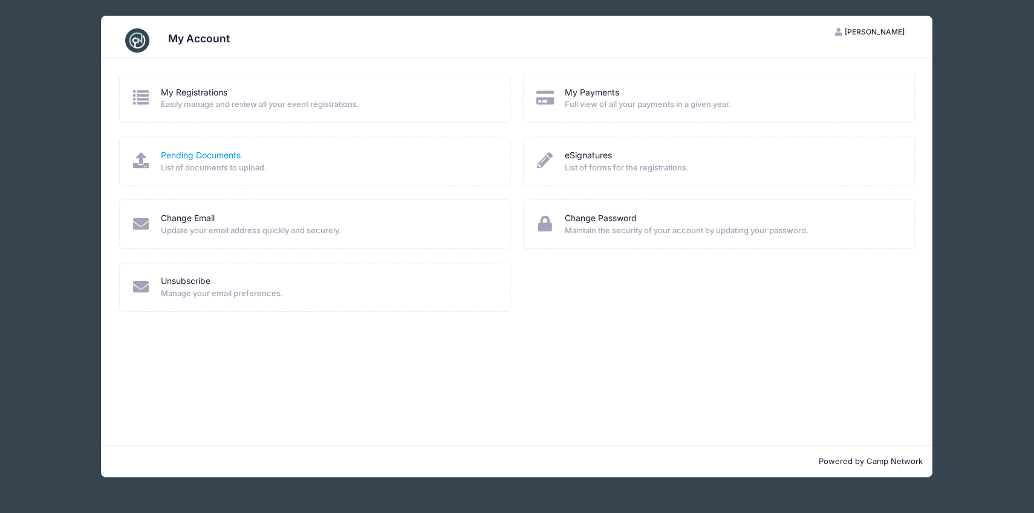
click at [231, 160] on link "Pending Documents" at bounding box center [201, 155] width 80 height 13
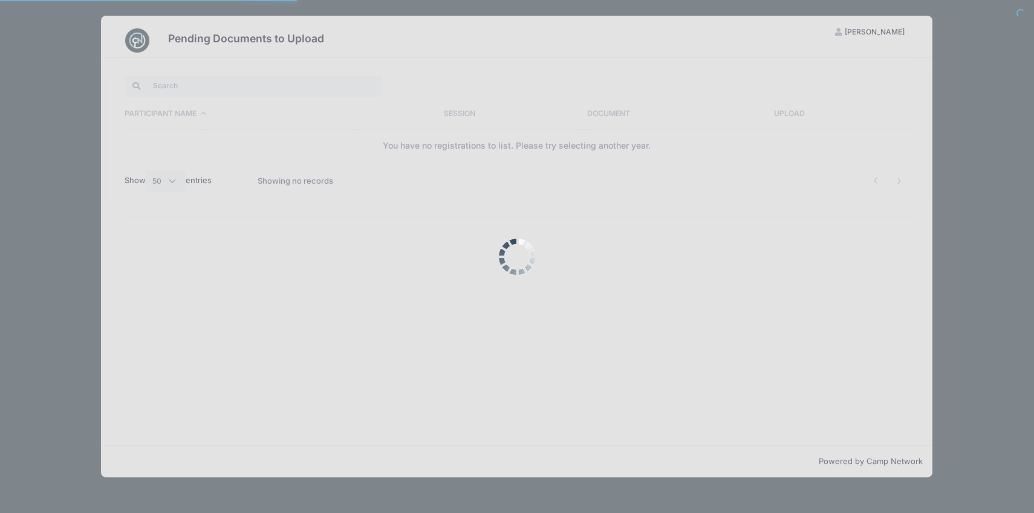
select select "50"
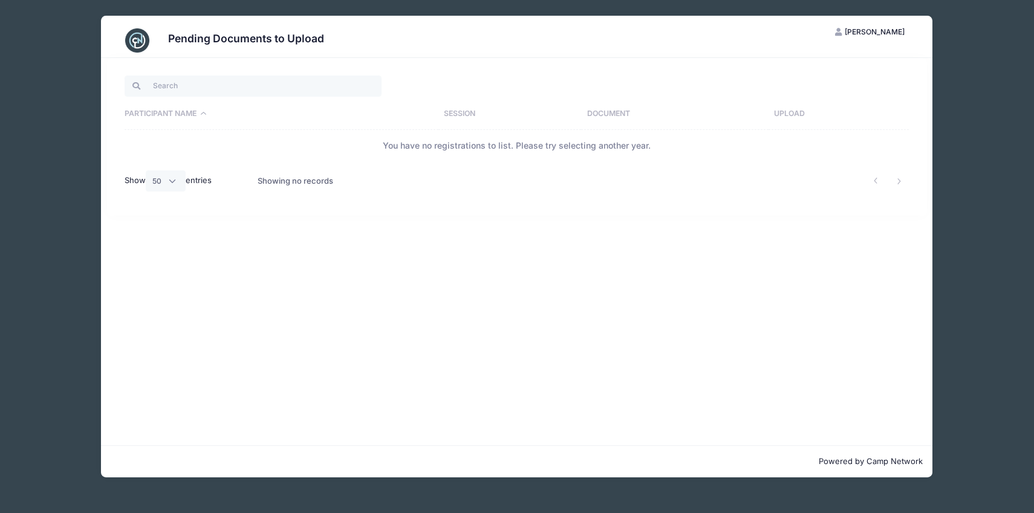
click at [187, 112] on th "Participant Name" at bounding box center [281, 114] width 313 height 31
click at [196, 86] on input "search" at bounding box center [253, 86] width 257 height 21
click at [393, 232] on div "Participant Name Session Document Upload You have no registrations to list. Ple…" at bounding box center [516, 251] width 831 height 387
click at [795, 111] on th "Upload" at bounding box center [838, 114] width 141 height 31
drag, startPoint x: 436, startPoint y: 152, endPoint x: 526, endPoint y: 138, distance: 91.1
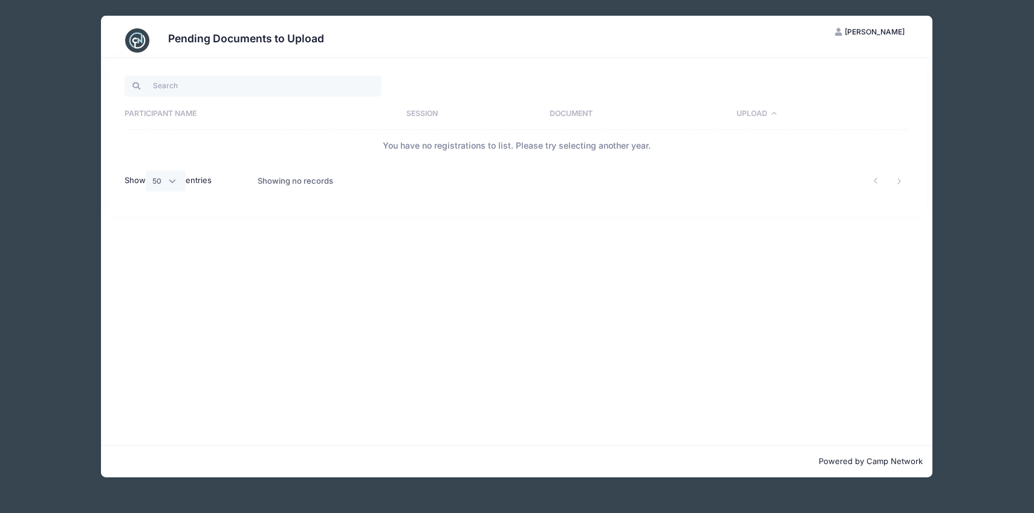
click at [436, 152] on td "You have no registrations to list. Please try selecting another year." at bounding box center [517, 146] width 784 height 32
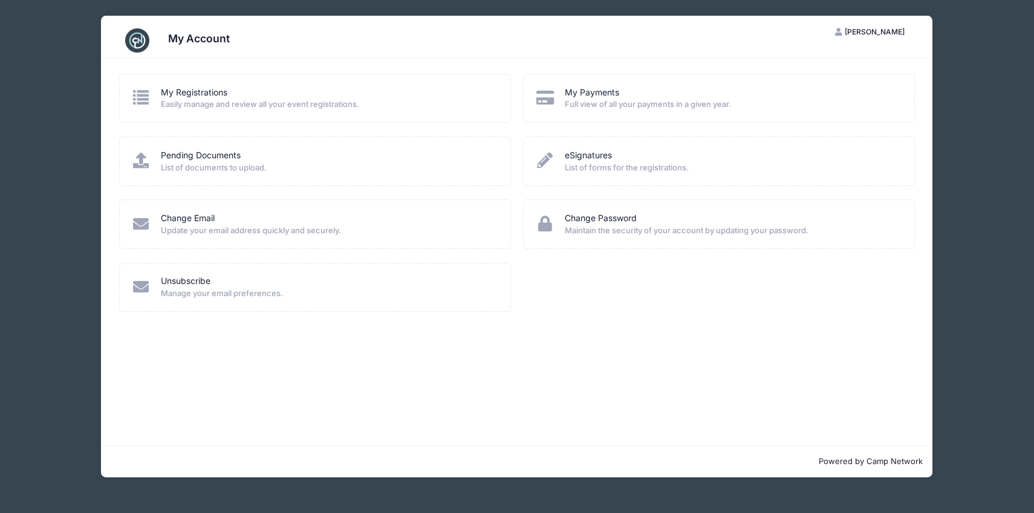
click at [889, 32] on span "[PERSON_NAME]" at bounding box center [874, 31] width 60 height 9
click at [812, 60] on link "My Account" at bounding box center [839, 61] width 140 height 23
click at [271, 105] on span "Easily manage and review all your event registrations." at bounding box center [328, 105] width 334 height 12
click at [189, 93] on link "My Registrations" at bounding box center [194, 92] width 66 height 13
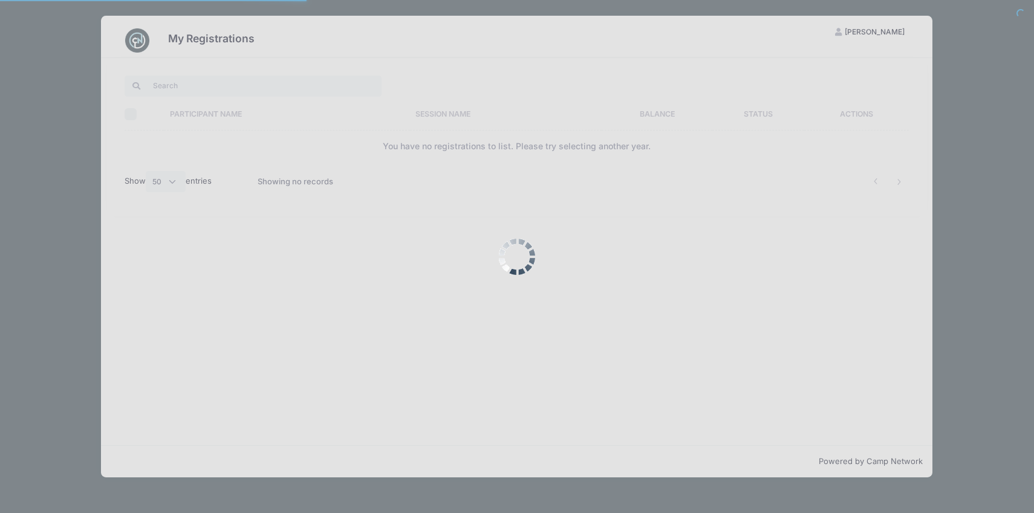
select select "50"
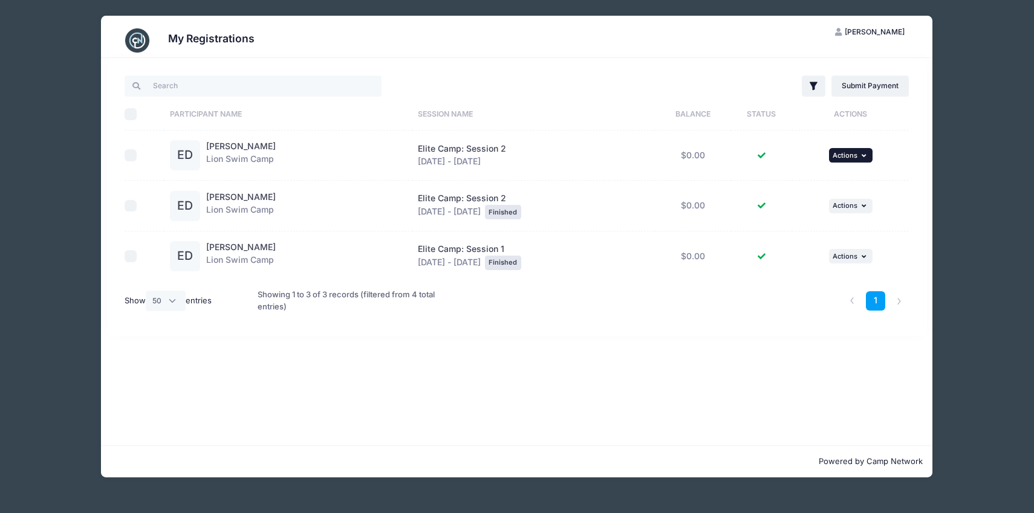
click at [849, 151] on span "Actions" at bounding box center [844, 155] width 25 height 8
click at [440, 149] on span "Elite Camp: Session 2" at bounding box center [462, 148] width 88 height 10
click at [236, 146] on link "[PERSON_NAME]" at bounding box center [241, 146] width 70 height 10
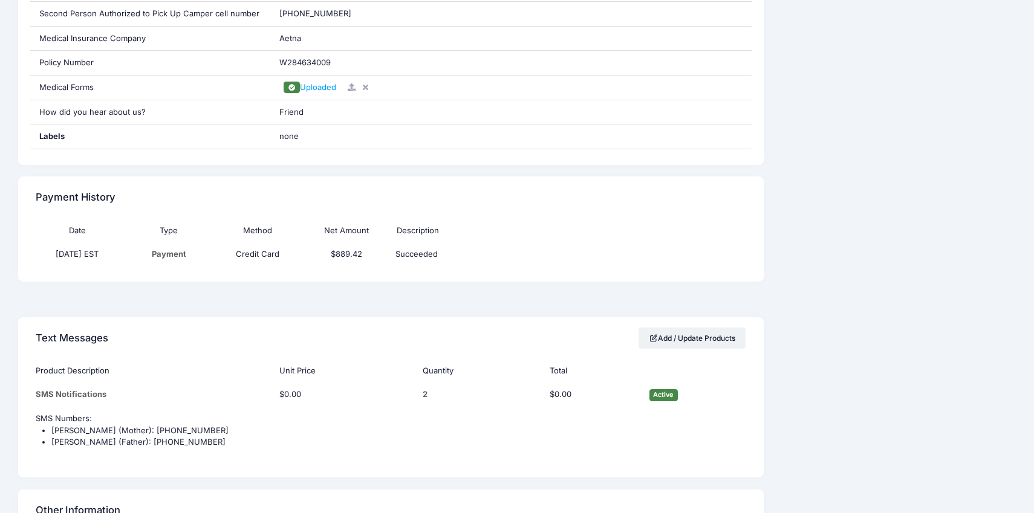
scroll to position [827, 0]
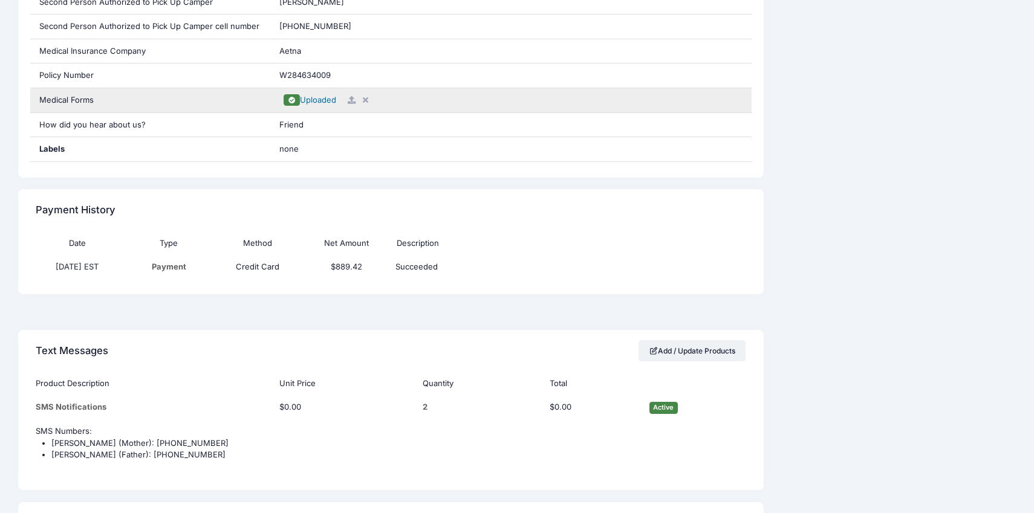
click at [331, 103] on span "Uploaded" at bounding box center [318, 100] width 36 height 10
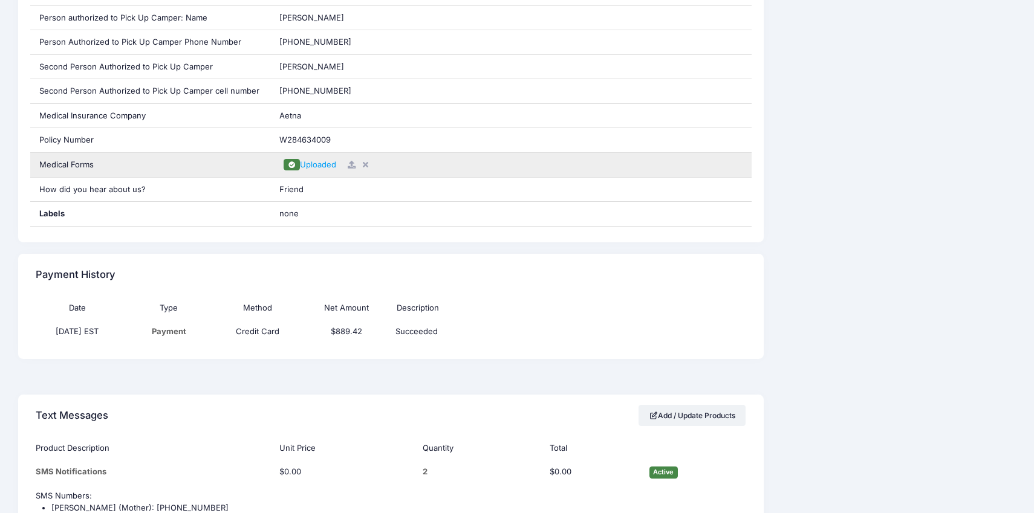
scroll to position [745, 0]
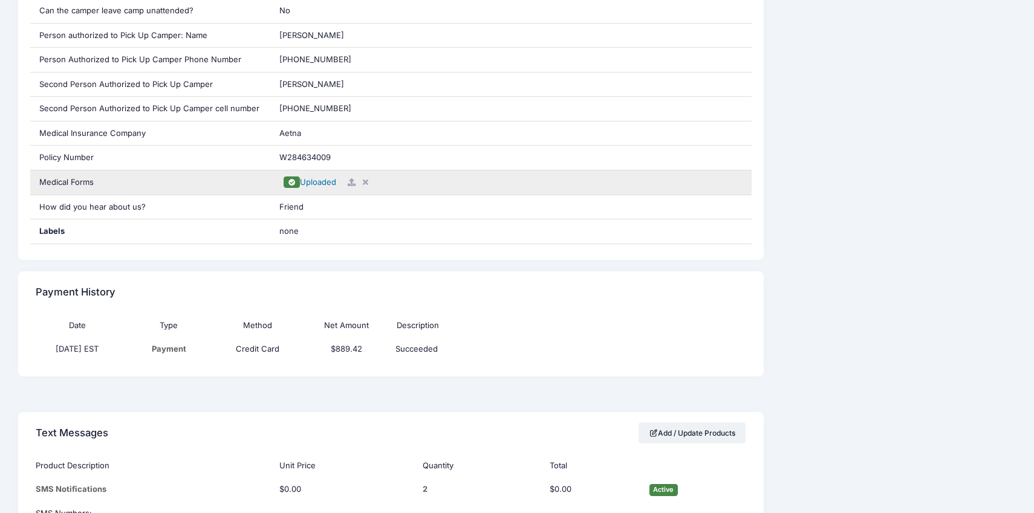
click at [323, 183] on span "Uploaded" at bounding box center [318, 182] width 36 height 10
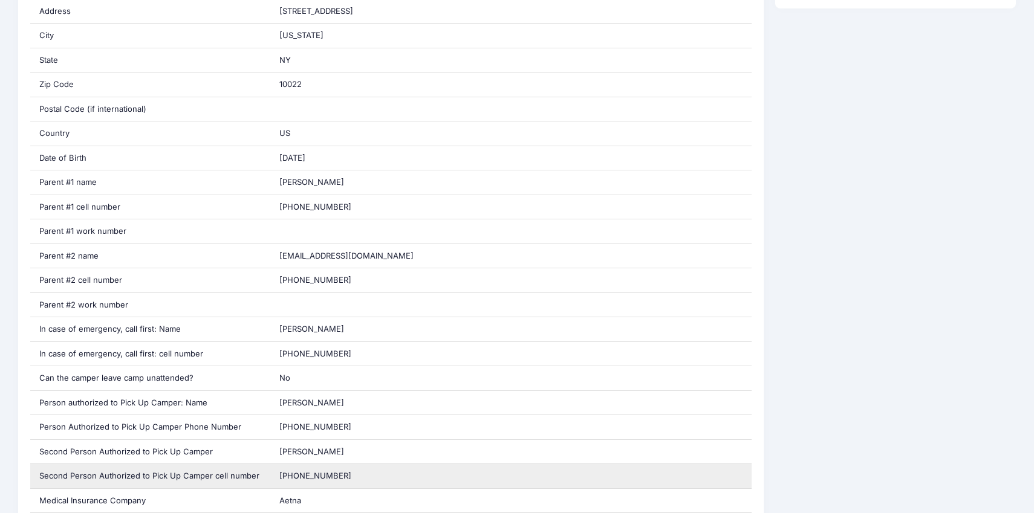
scroll to position [0, 0]
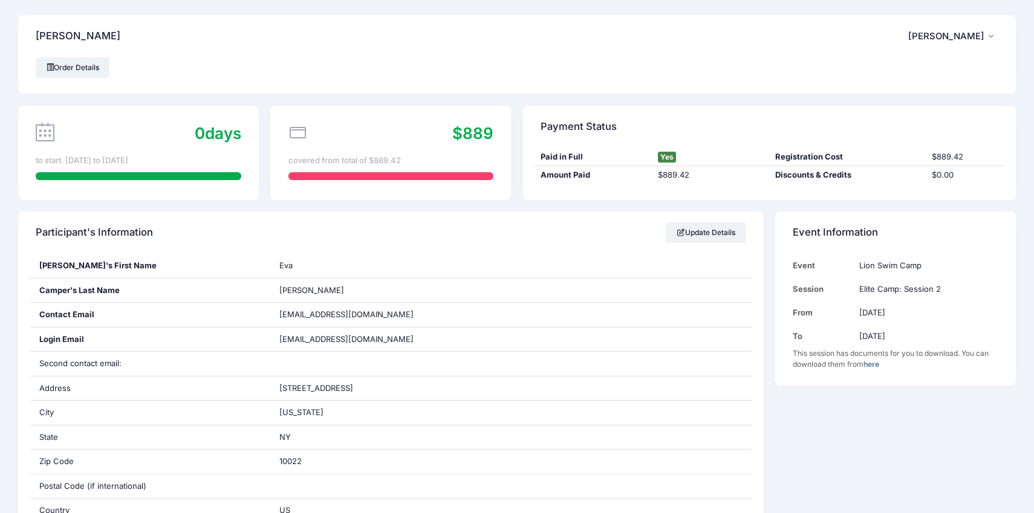
click at [71, 39] on h4 "[PERSON_NAME]" at bounding box center [78, 36] width 85 height 34
click at [80, 65] on link "Order Details" at bounding box center [73, 67] width 74 height 21
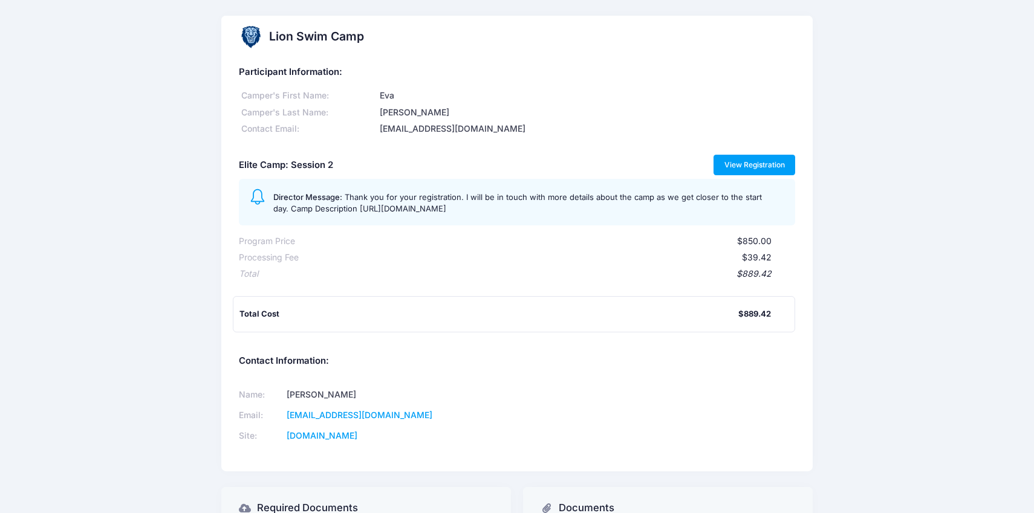
click at [768, 168] on link "View Registration" at bounding box center [754, 165] width 82 height 21
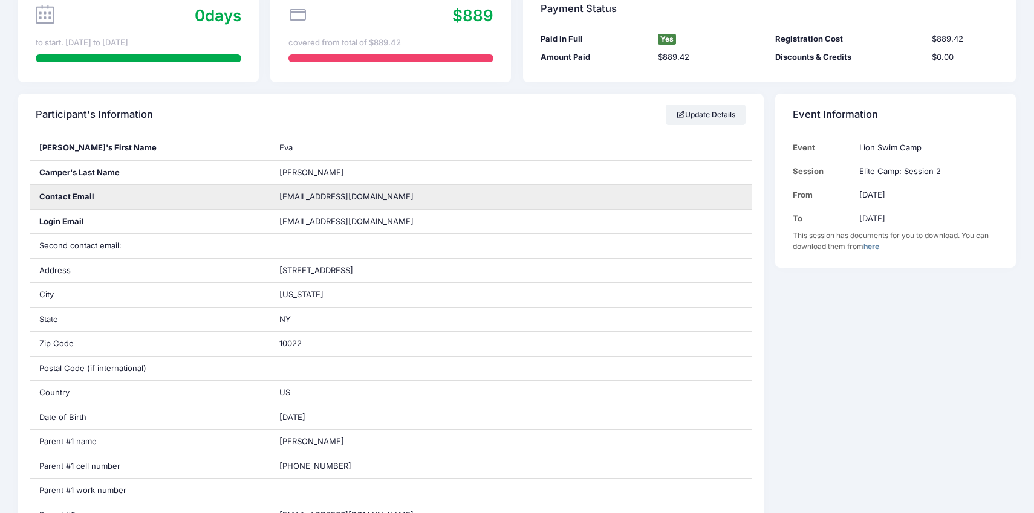
scroll to position [77, 0]
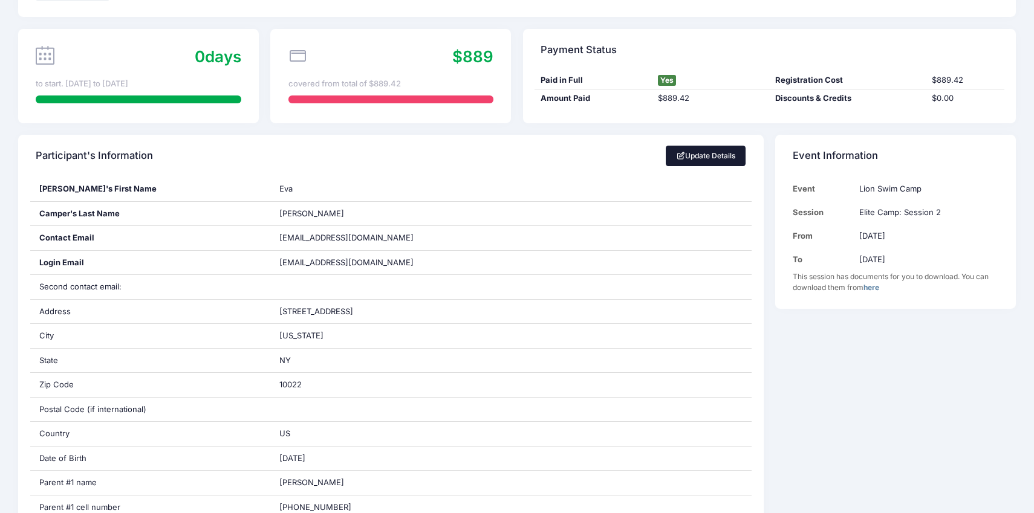
click at [716, 157] on link "Update Details" at bounding box center [705, 156] width 80 height 21
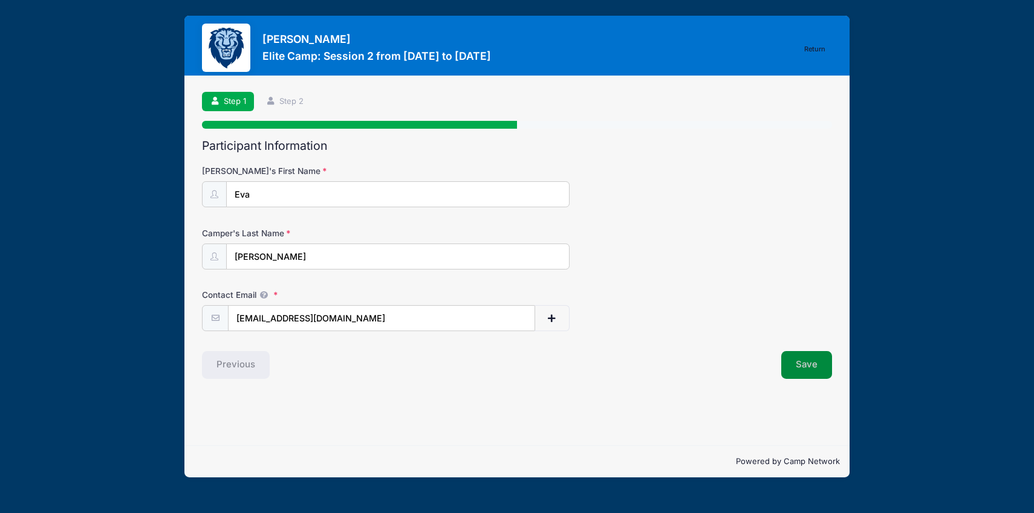
click at [814, 364] on button "Save" at bounding box center [806, 365] width 51 height 28
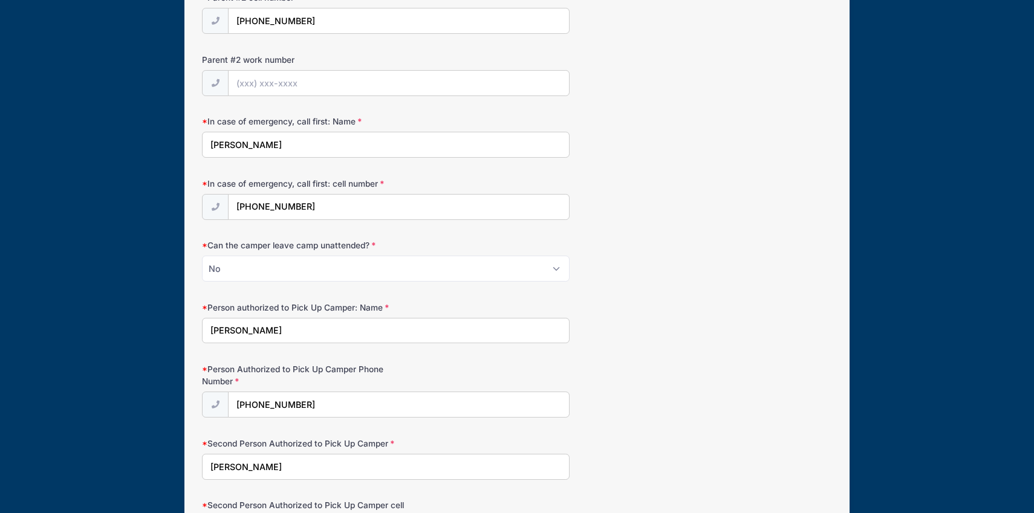
scroll to position [923, 0]
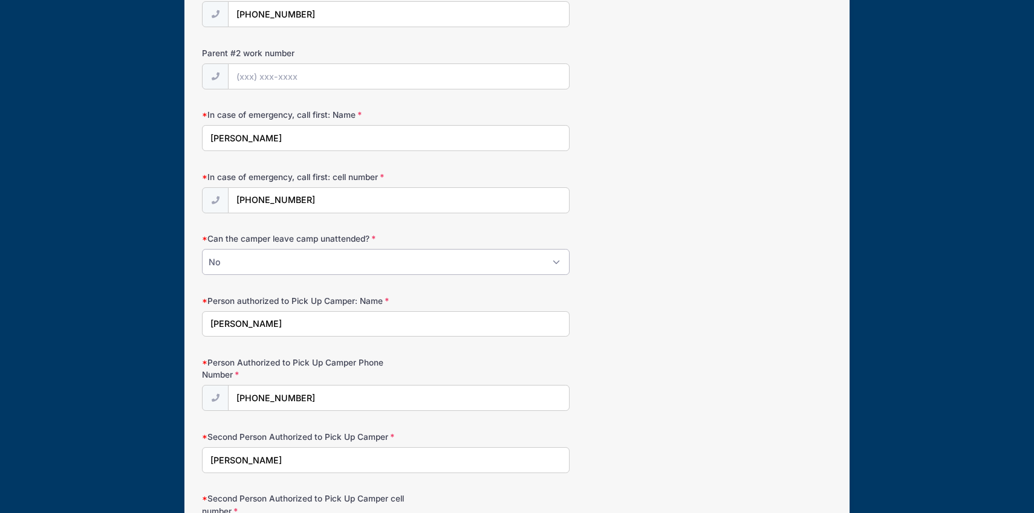
click at [436, 261] on select "Please Select Yes No" at bounding box center [386, 262] width 368 height 26
select select "Yes"
click at [202, 249] on select "Please Select Yes No" at bounding box center [386, 262] width 368 height 26
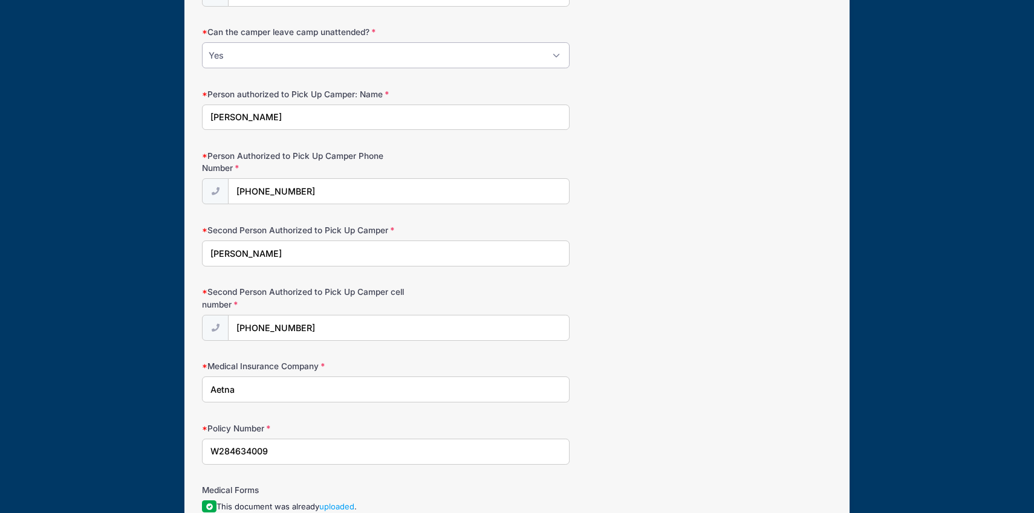
scroll to position [1346, 0]
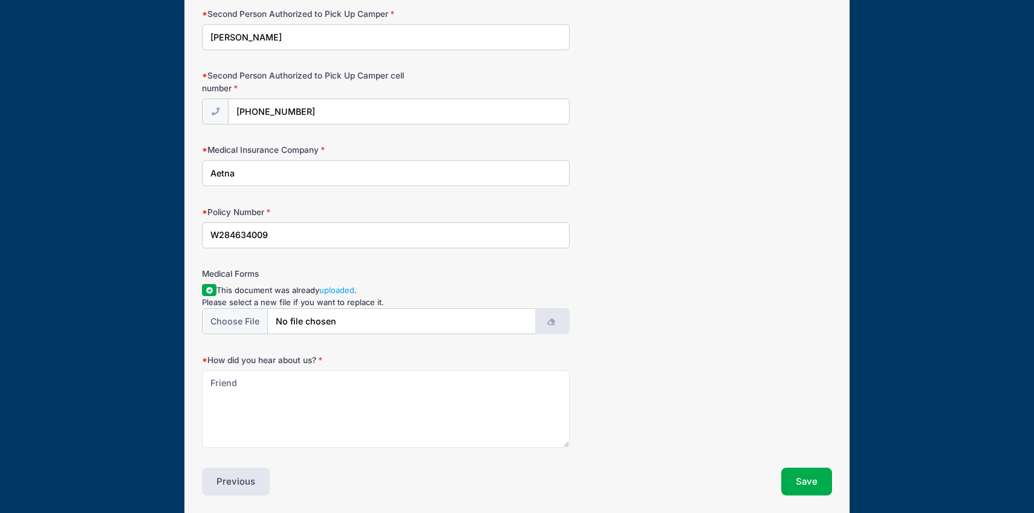
click at [551, 322] on icon "button" at bounding box center [552, 322] width 10 height 0
click at [228, 319] on input "file" at bounding box center [368, 321] width 333 height 26
type input "C:\fakepath\EvaDolan_HealthForm_24_25.pdf"
click at [805, 483] on button "Save" at bounding box center [806, 482] width 51 height 28
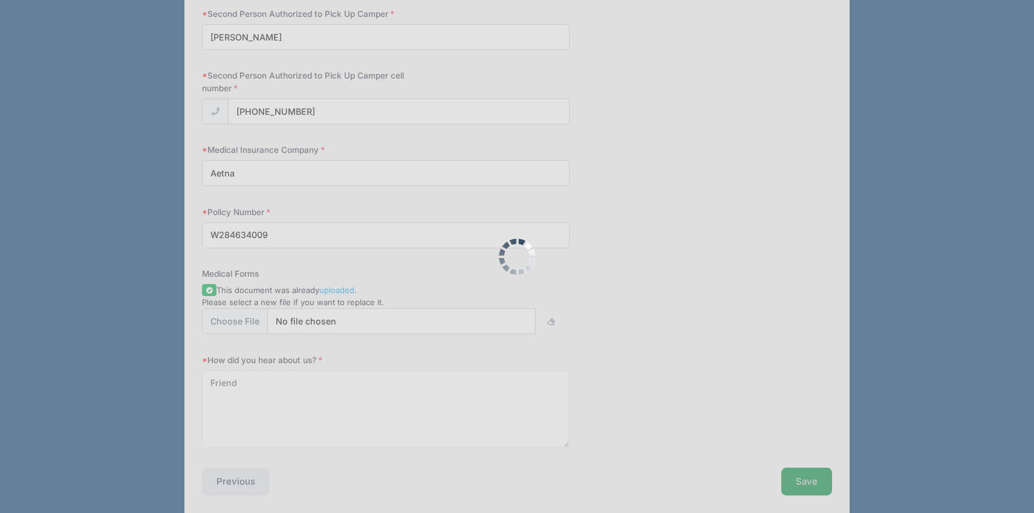
scroll to position [0, 0]
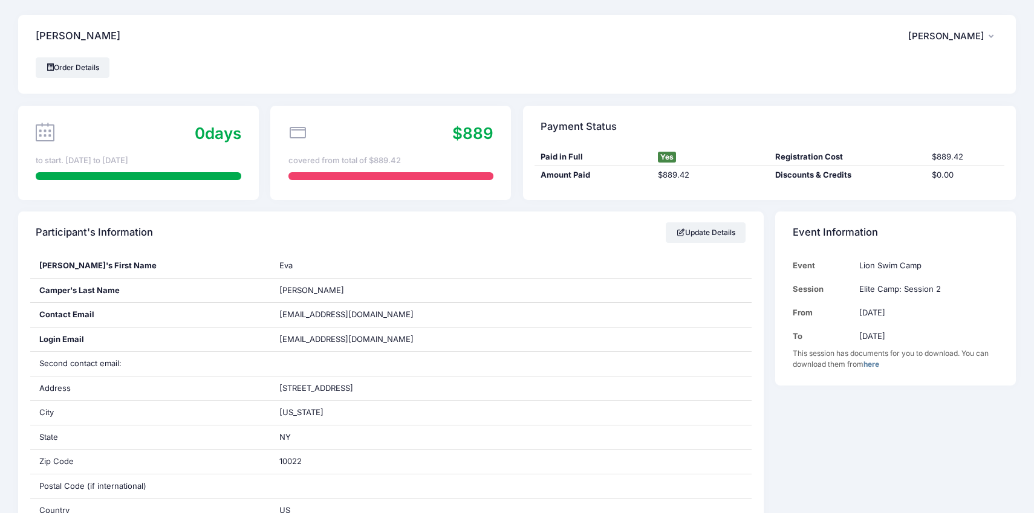
click at [947, 33] on span "[PERSON_NAME]" at bounding box center [946, 36] width 76 height 11
